Goal: Task Accomplishment & Management: Use online tool/utility

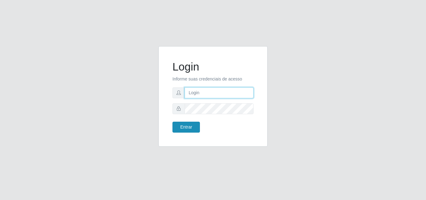
type input "[EMAIL_ADDRESS][DOMAIN_NAME]"
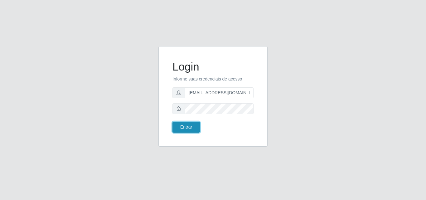
click at [189, 129] on button "Entrar" at bounding box center [186, 127] width 27 height 11
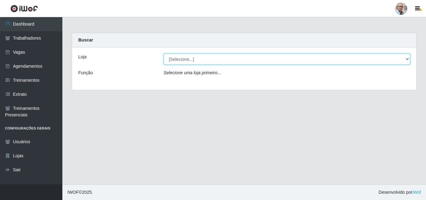
click at [407, 60] on select "[Selecione...] Mar Vermelho - Loja 04" at bounding box center [287, 59] width 247 height 11
select select "251"
click at [164, 54] on select "[Selecione...] Mar Vermelho - Loja 04" at bounding box center [287, 59] width 247 height 11
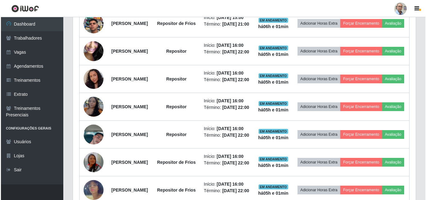
scroll to position [281, 0]
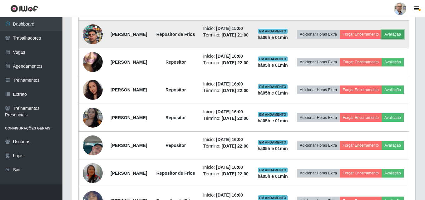
click at [381, 39] on button "Avaliação" at bounding box center [392, 34] width 22 height 9
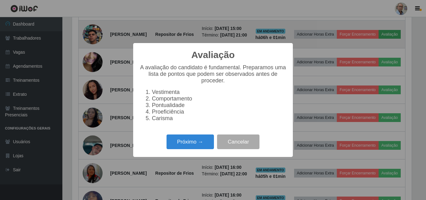
scroll to position [129, 340]
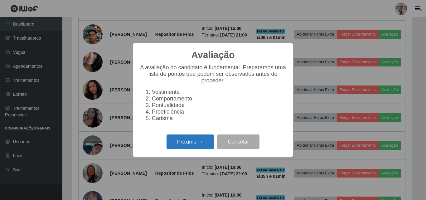
click at [183, 148] on button "Próximo →" at bounding box center [190, 141] width 47 height 15
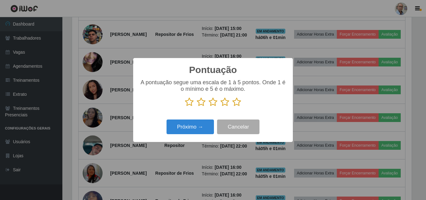
click at [236, 102] on icon at bounding box center [236, 101] width 9 height 9
click at [232, 107] on input "radio" at bounding box center [232, 107] width 0 height 0
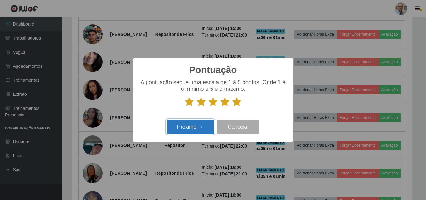
click at [203, 130] on button "Próximo →" at bounding box center [190, 127] width 47 height 15
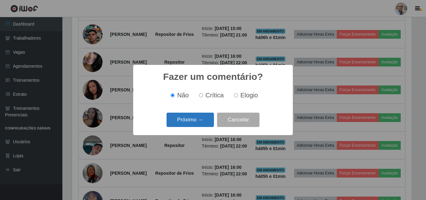
click at [203, 120] on button "Próximo →" at bounding box center [190, 120] width 47 height 15
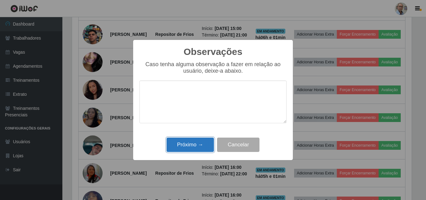
click at [200, 145] on button "Próximo →" at bounding box center [190, 145] width 47 height 15
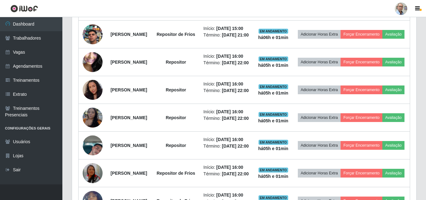
scroll to position [129, 343]
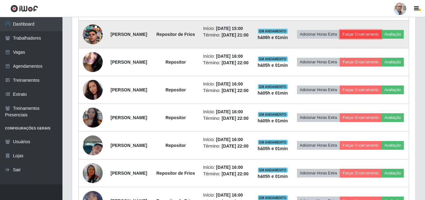
click at [379, 39] on button "Forçar Encerramento" at bounding box center [361, 34] width 42 height 9
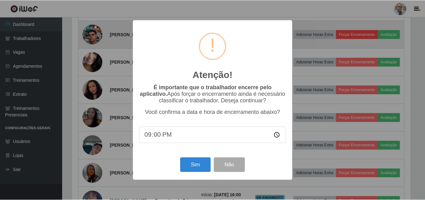
scroll to position [129, 340]
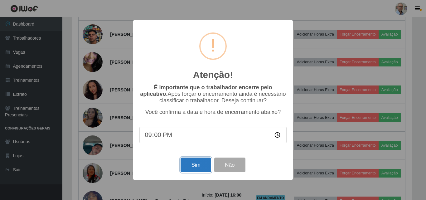
click at [198, 164] on button "Sim" at bounding box center [196, 165] width 30 height 15
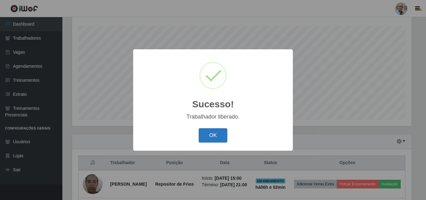
click at [221, 133] on button "OK" at bounding box center [213, 135] width 29 height 15
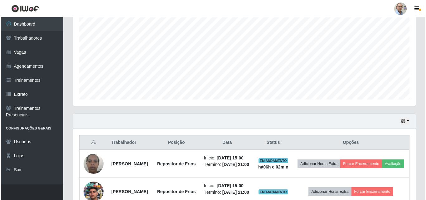
scroll to position [134, 0]
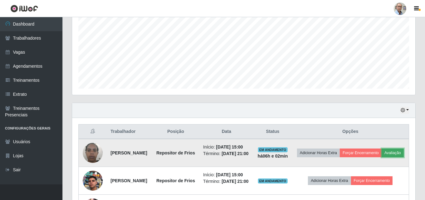
click at [381, 157] on button "Avaliação" at bounding box center [392, 153] width 22 height 9
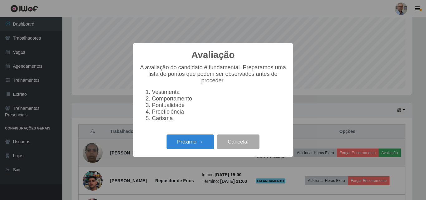
scroll to position [129, 340]
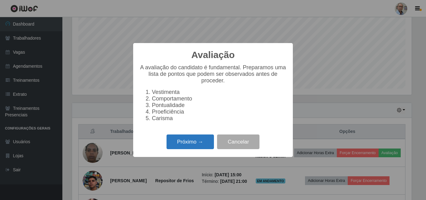
click at [195, 143] on button "Próximo →" at bounding box center [190, 141] width 47 height 15
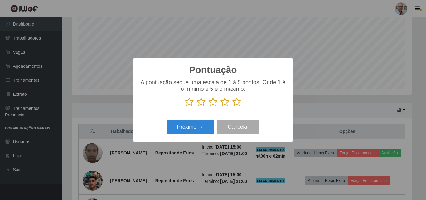
scroll to position [311918, 311708]
click at [236, 104] on icon at bounding box center [236, 101] width 9 height 9
click at [232, 107] on input "radio" at bounding box center [232, 107] width 0 height 0
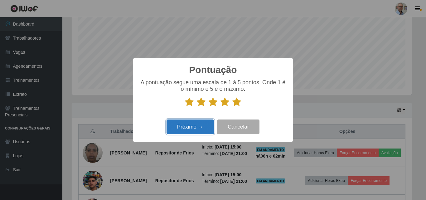
click at [198, 124] on button "Próximo →" at bounding box center [190, 127] width 47 height 15
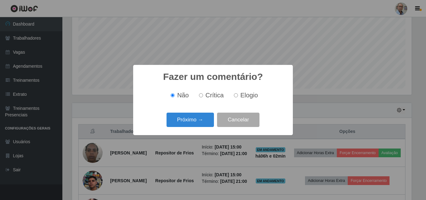
click at [198, 124] on button "Próximo →" at bounding box center [190, 120] width 47 height 15
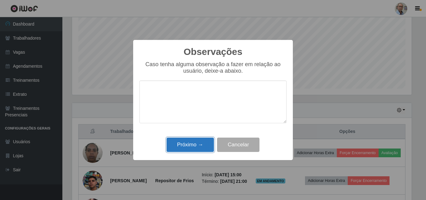
click at [199, 147] on button "Próximo →" at bounding box center [190, 145] width 47 height 15
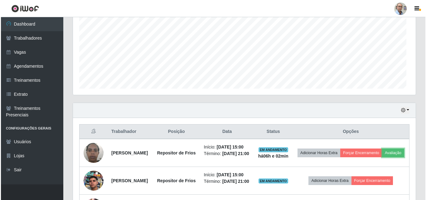
scroll to position [129, 343]
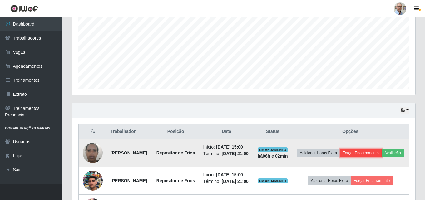
click at [374, 154] on button "Forçar Encerramento" at bounding box center [361, 153] width 42 height 9
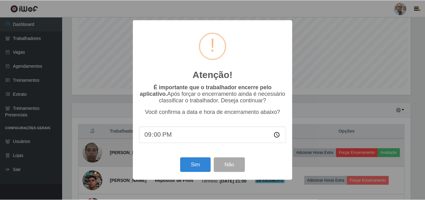
scroll to position [0, 0]
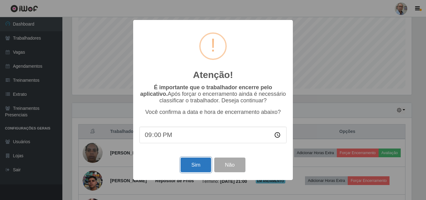
click at [190, 168] on button "Sim" at bounding box center [196, 165] width 30 height 15
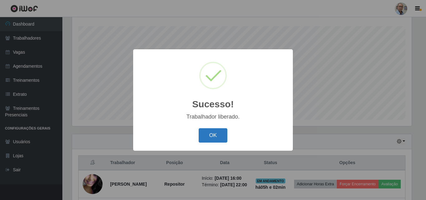
click at [220, 134] on button "OK" at bounding box center [213, 135] width 29 height 15
